Goal: Information Seeking & Learning: Understand process/instructions

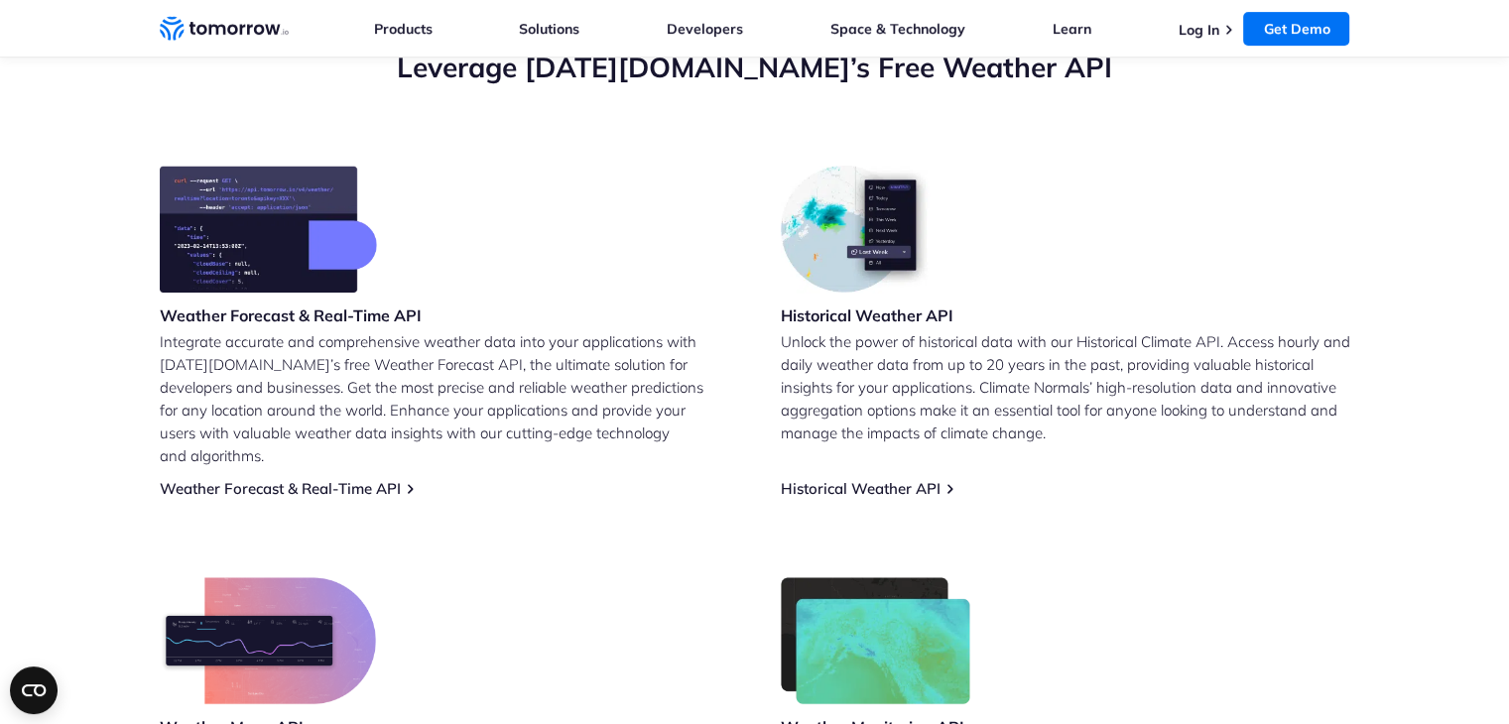
scroll to position [694, 0]
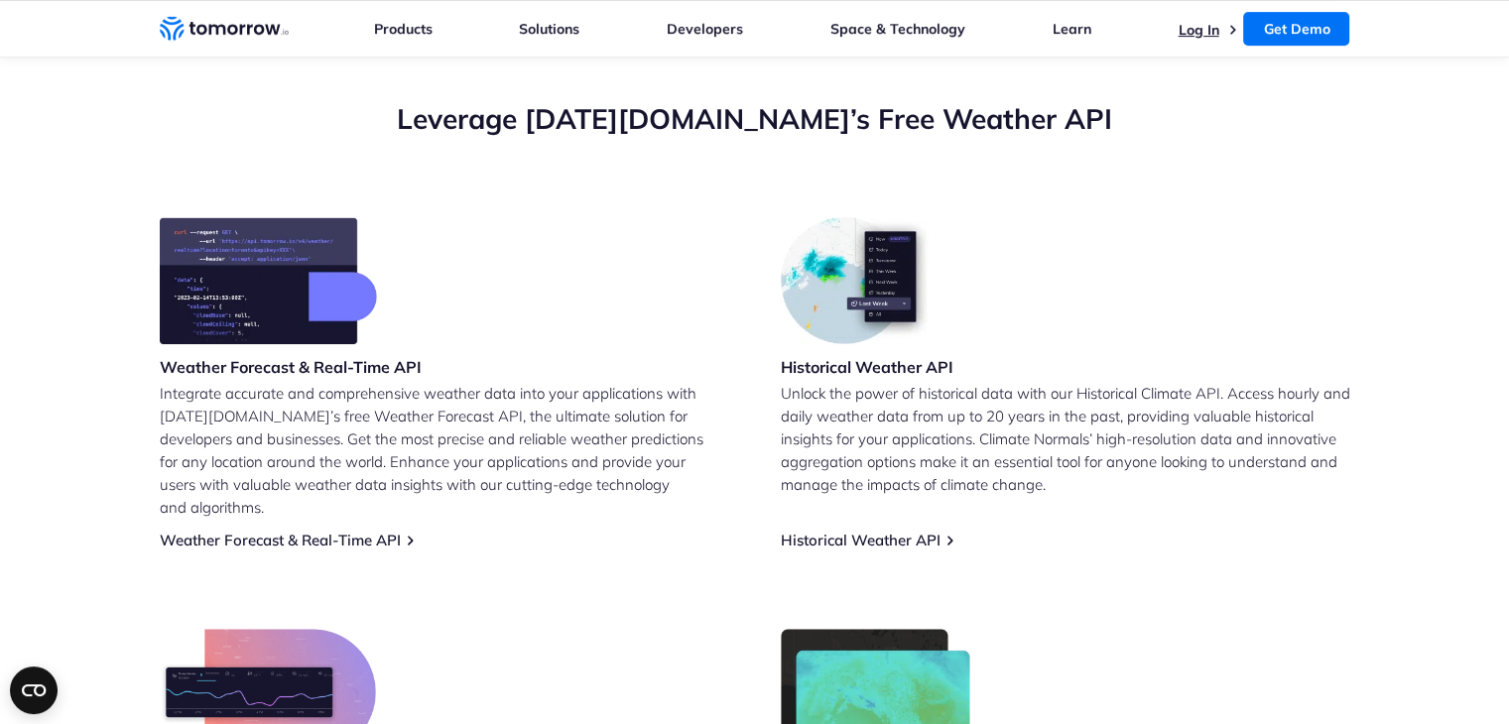
click at [1206, 31] on link "Log In" at bounding box center [1197, 30] width 41 height 18
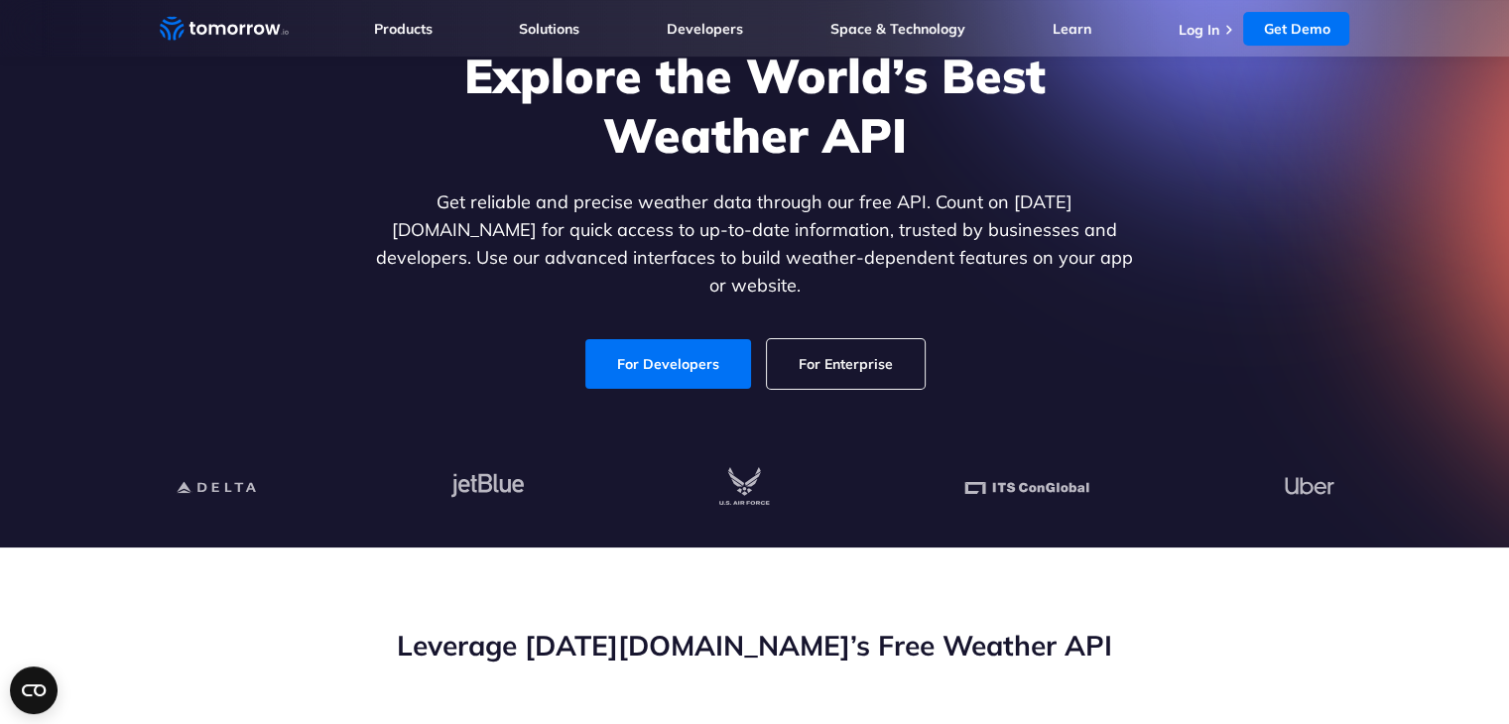
scroll to position [0, 0]
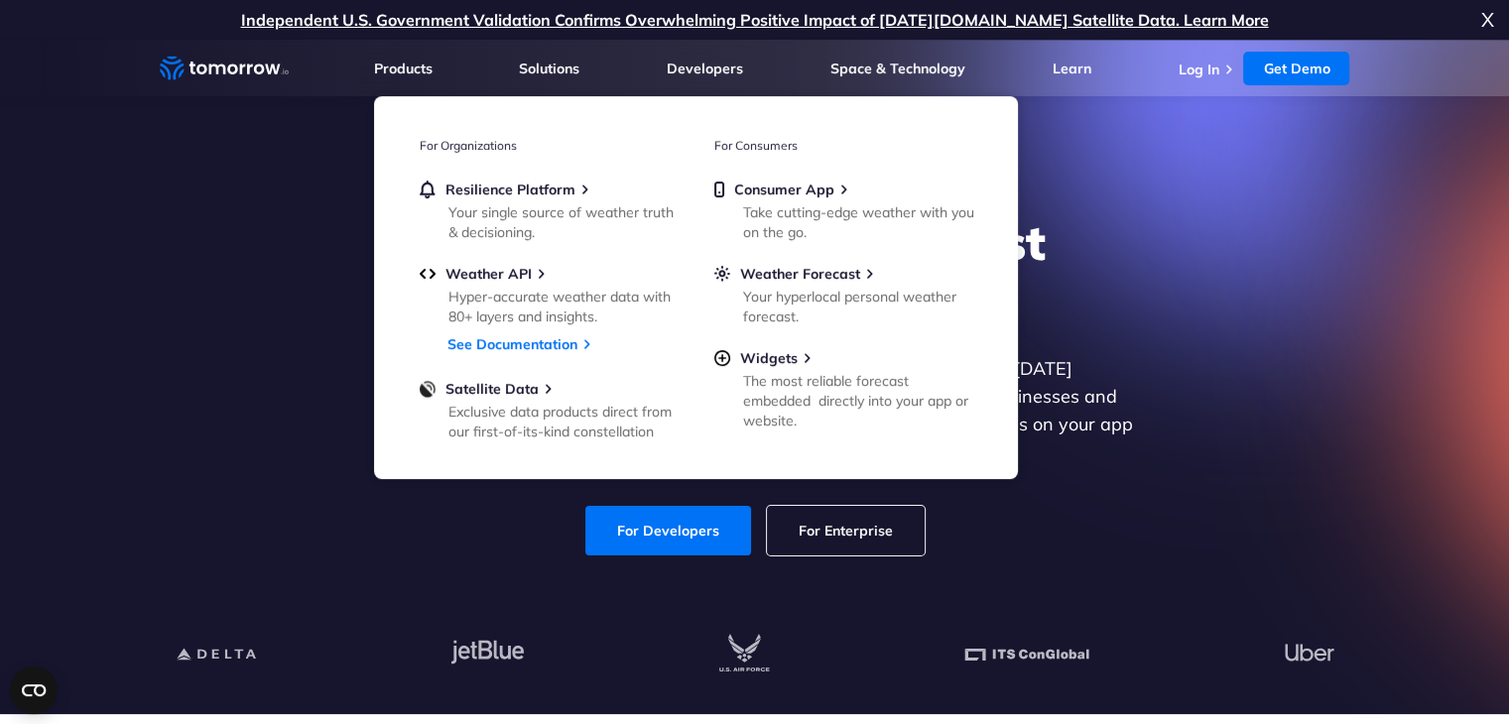
click at [187, 59] on icon "Weather Intelligence Solutions" at bounding box center [224, 68] width 129 height 25
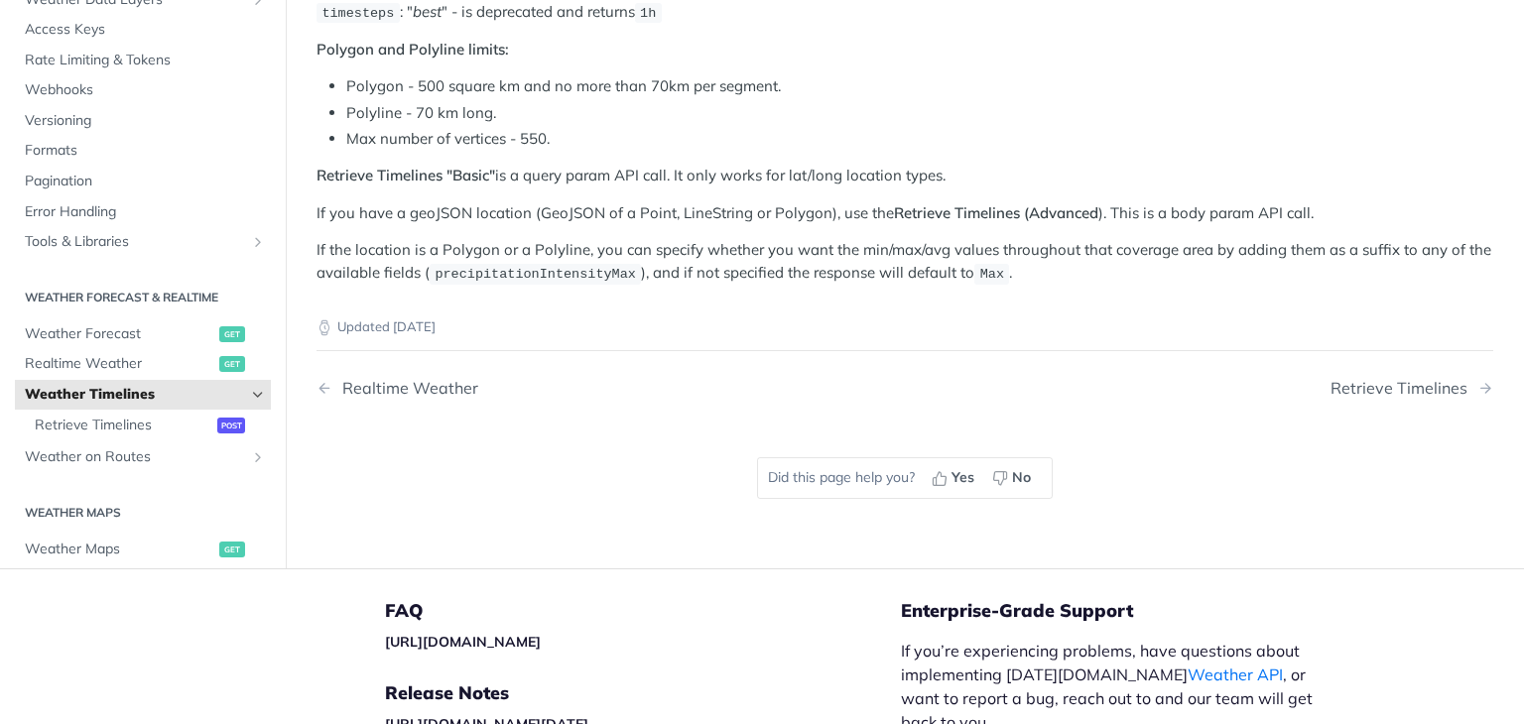
scroll to position [116, 0]
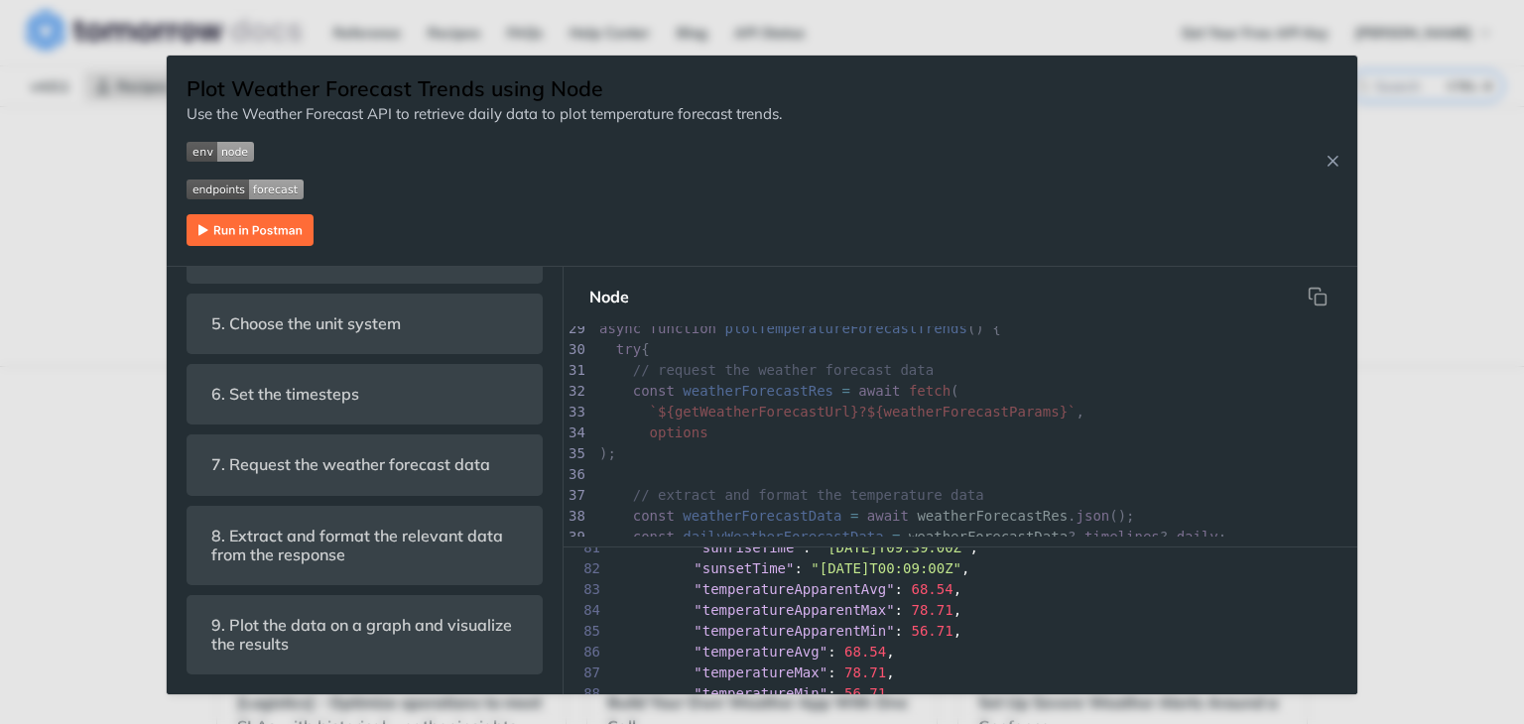
scroll to position [855, 0]
click at [1523, 172] on div "Plot Weather Forecast Trends using Node Use the Weather Forecast API to retriev…" at bounding box center [762, 362] width 1524 height 724
